Goal: Task Accomplishment & Management: Manage account settings

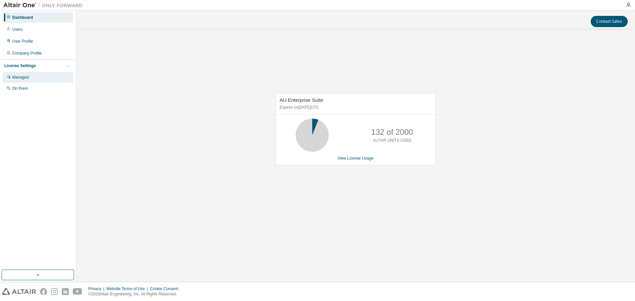
click at [27, 78] on div "Managed" at bounding box center [20, 77] width 17 height 5
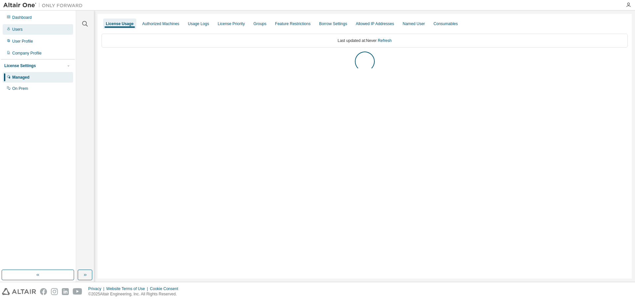
click at [18, 26] on div "Users" at bounding box center [38, 29] width 70 height 11
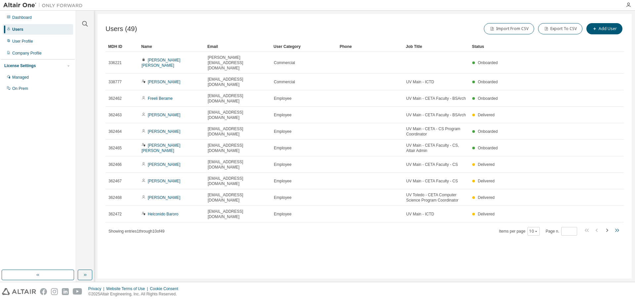
click at [619, 226] on icon "button" at bounding box center [617, 230] width 8 height 8
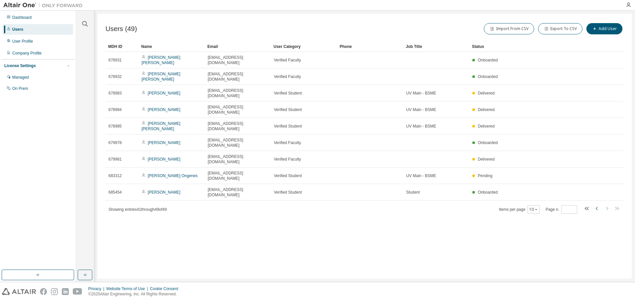
click at [595, 205] on icon "button" at bounding box center [597, 209] width 8 height 8
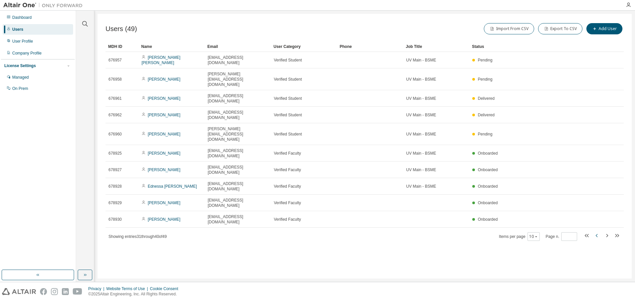
click at [596, 234] on icon "button" at bounding box center [596, 235] width 2 height 3
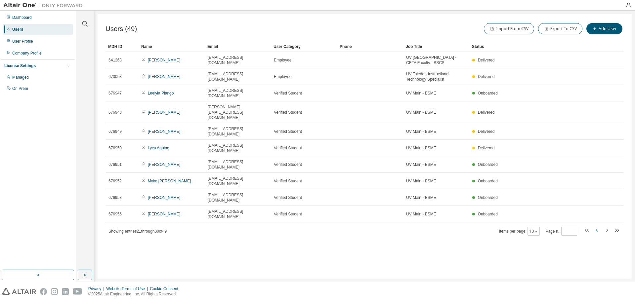
click at [596, 229] on icon "button" at bounding box center [596, 230] width 2 height 3
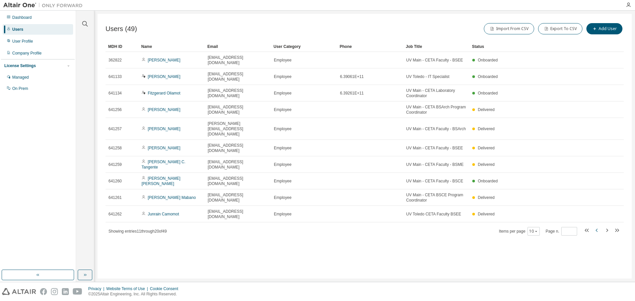
click at [596, 229] on icon "button" at bounding box center [596, 230] width 2 height 3
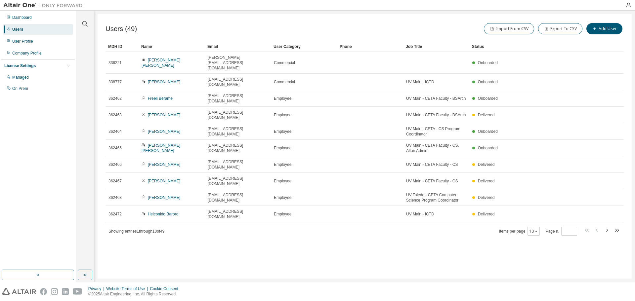
type input "*"
click at [18, 17] on div "Dashboard" at bounding box center [22, 17] width 20 height 5
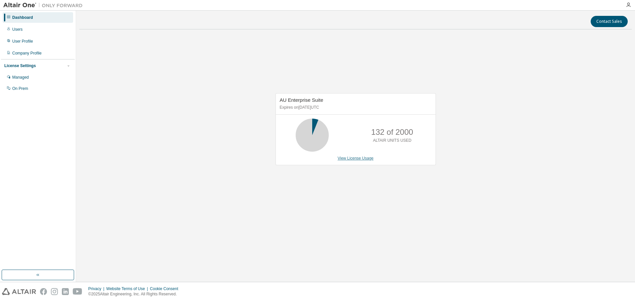
click at [347, 161] on link "View License Usage" at bounding box center [355, 158] width 36 height 5
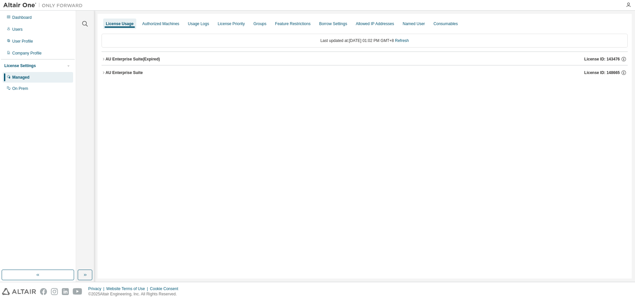
click at [22, 81] on div "Managed" at bounding box center [38, 77] width 70 height 11
click at [257, 22] on div "Groups" at bounding box center [259, 23] width 13 height 5
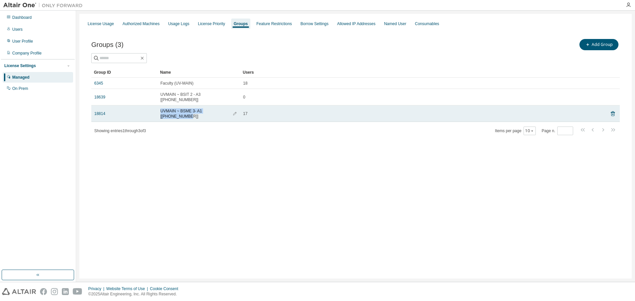
drag, startPoint x: 160, startPoint y: 105, endPoint x: 227, endPoint y: 106, distance: 66.8
click at [227, 108] on div "UVMAIN ~ BSME 3- A1 [2025-2026-1]" at bounding box center [198, 113] width 77 height 11
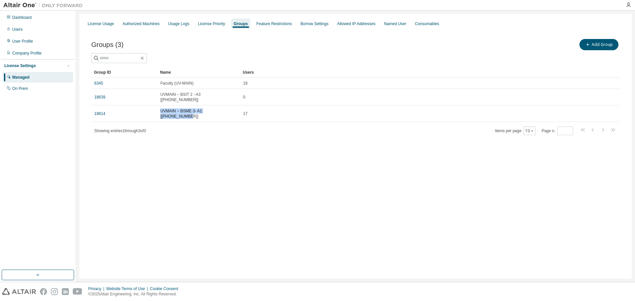
copy span "UVMAIN ~ BSME 3- A1 [2025-2026-1]"
click at [611, 47] on button "Add Group" at bounding box center [598, 44] width 39 height 11
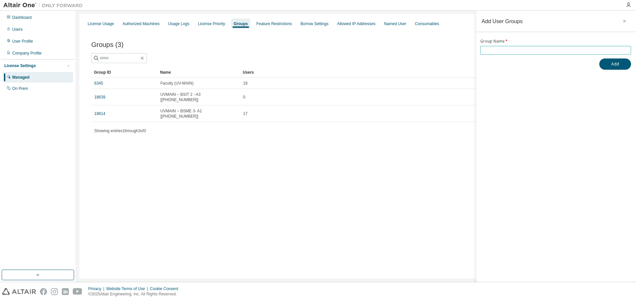
click at [576, 48] on input "text" at bounding box center [555, 50] width 147 height 5
paste input "**********"
drag, startPoint x: 516, startPoint y: 49, endPoint x: 515, endPoint y: 79, distance: 30.4
click at [516, 49] on input "**********" at bounding box center [555, 50] width 147 height 5
type input "**********"
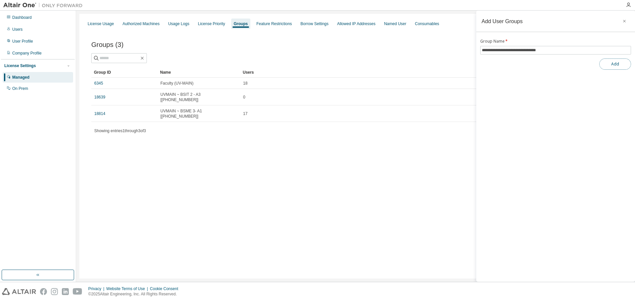
click at [613, 65] on button "Add" at bounding box center [615, 64] width 32 height 11
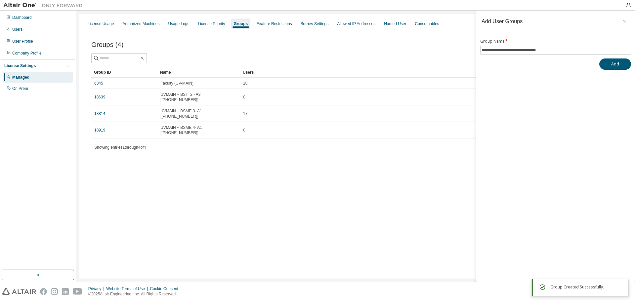
click at [249, 164] on div "License Usage Authorized Machines Usage Logs License Priority Groups Feature Re…" at bounding box center [355, 146] width 552 height 265
click at [626, 21] on icon "button" at bounding box center [624, 21] width 5 height 5
